Goal: Information Seeking & Learning: Compare options

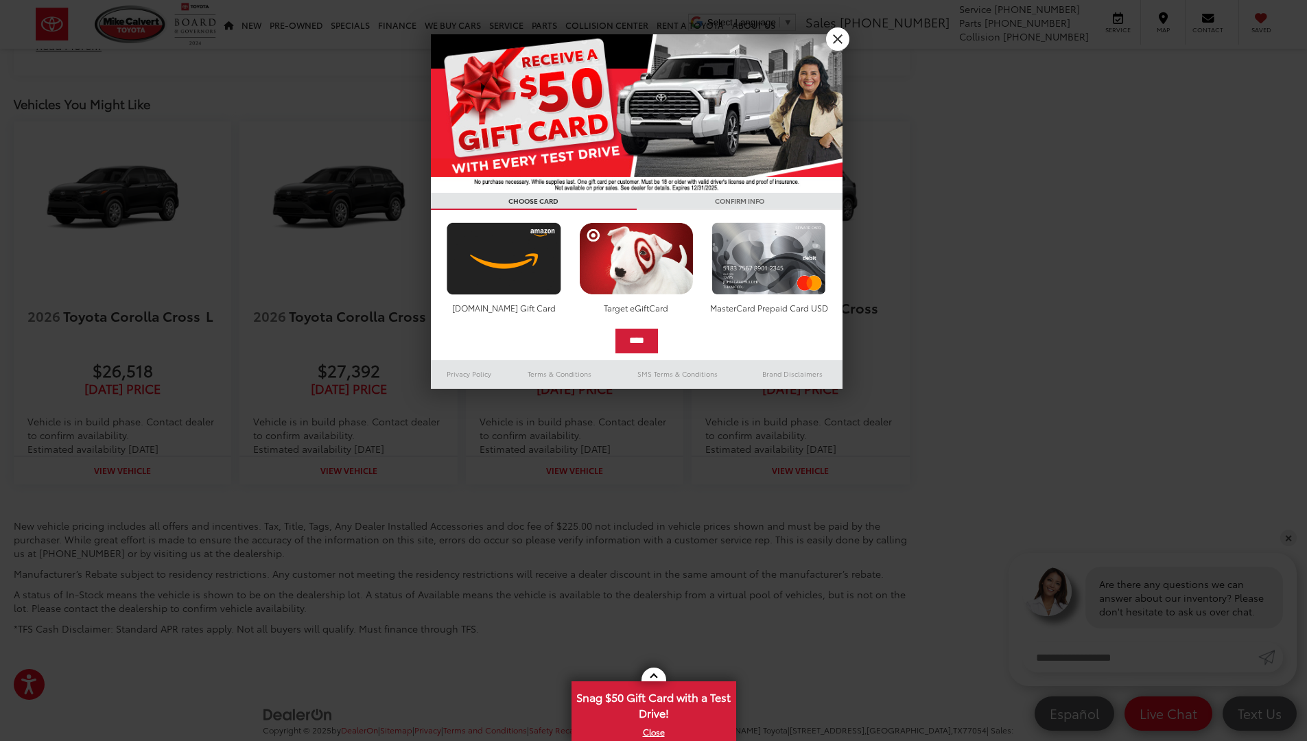
scroll to position [1909, 0]
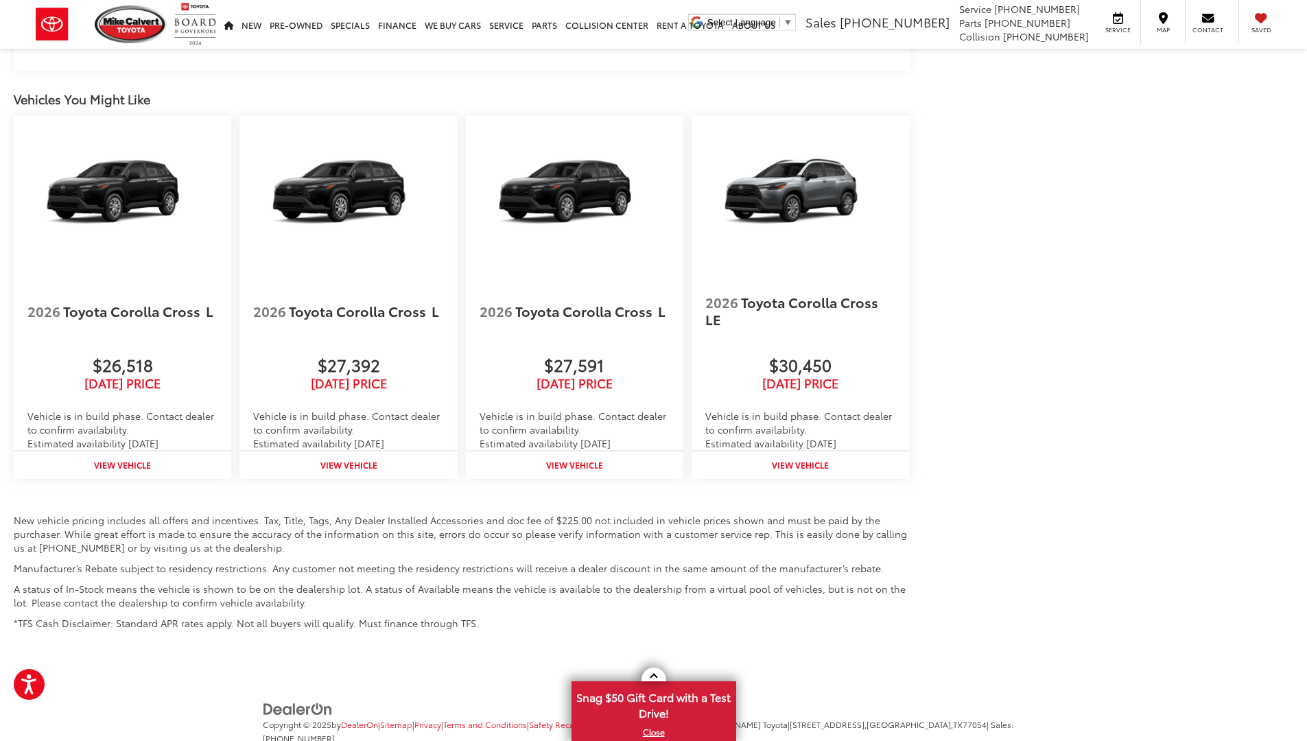
scroll to position [1889, 0]
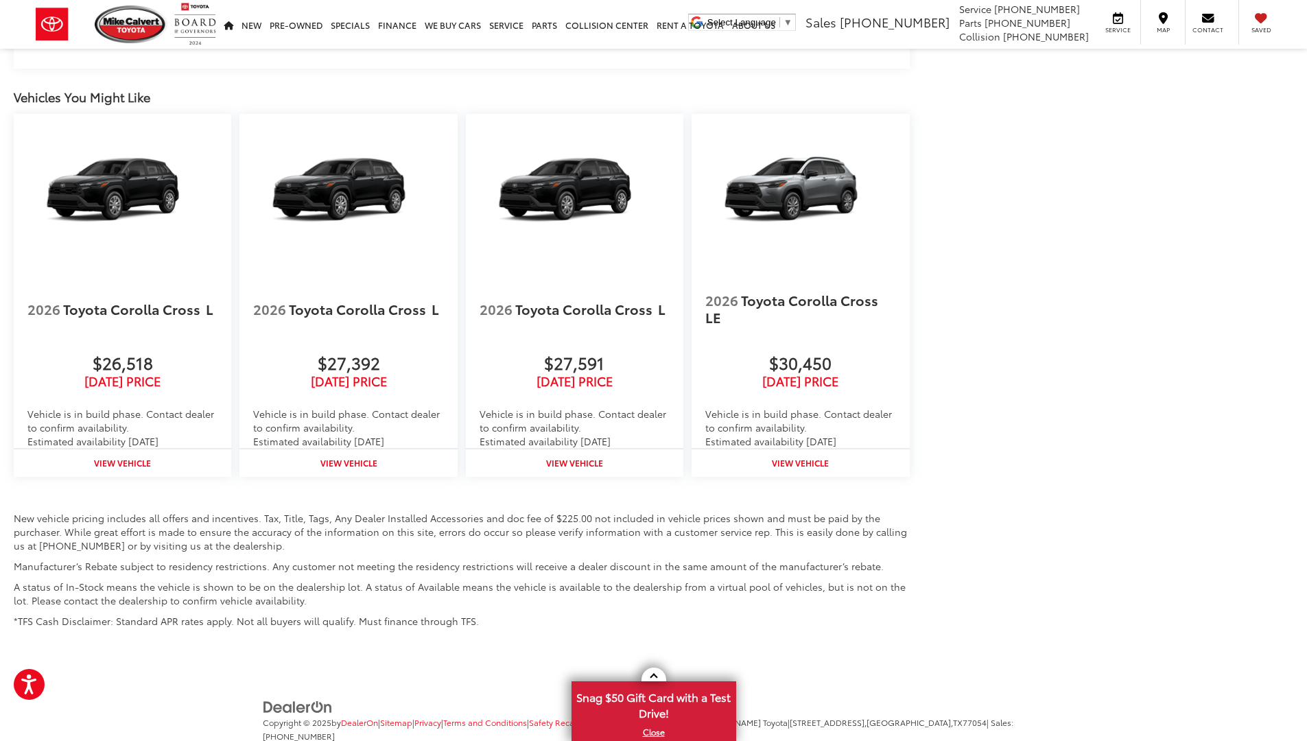
scroll to position [1887, 0]
